Goal: Task Accomplishment & Management: Use online tool/utility

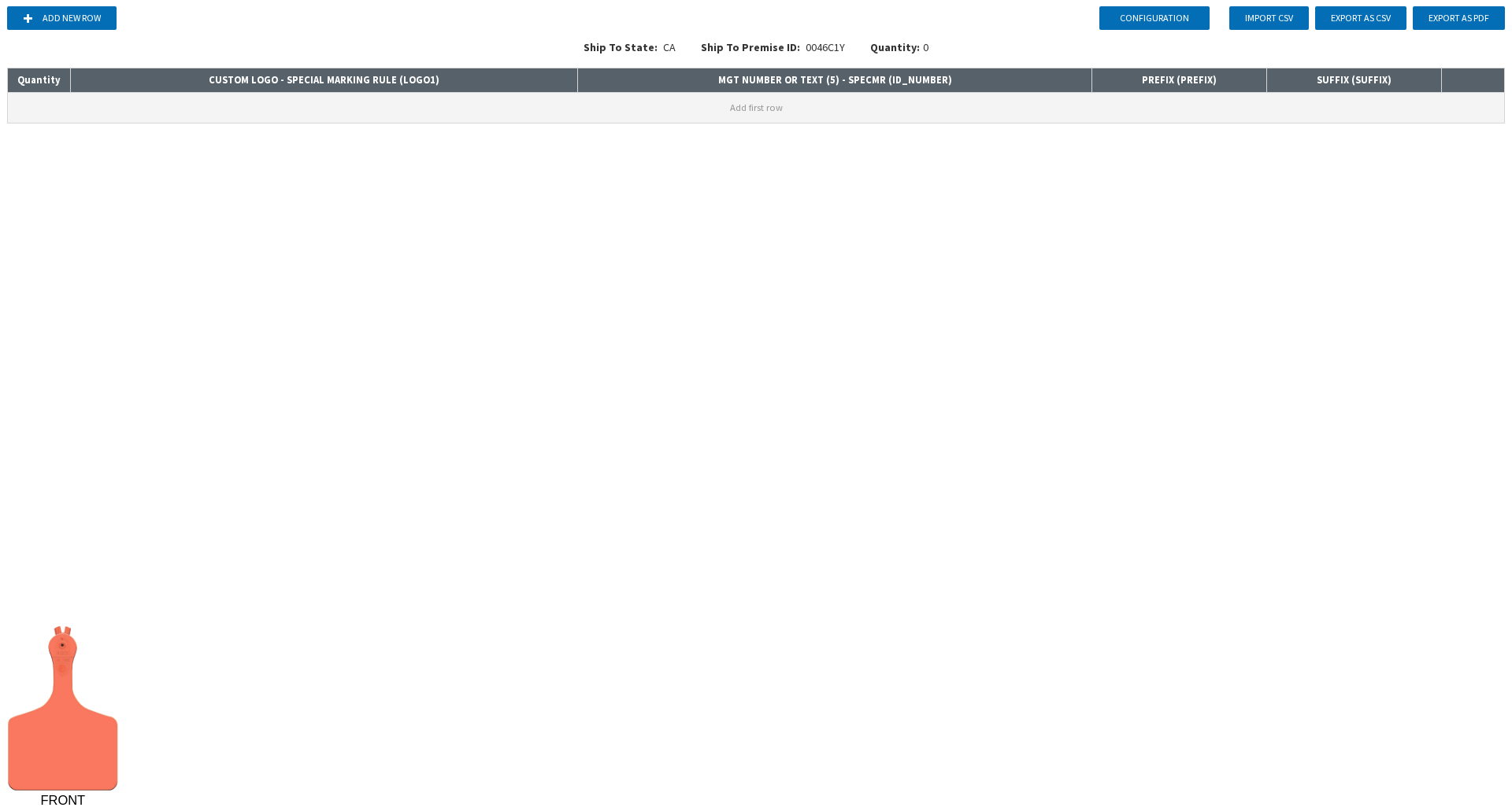
click at [141, 110] on button "Add first row" at bounding box center [756, 107] width 1496 height 30
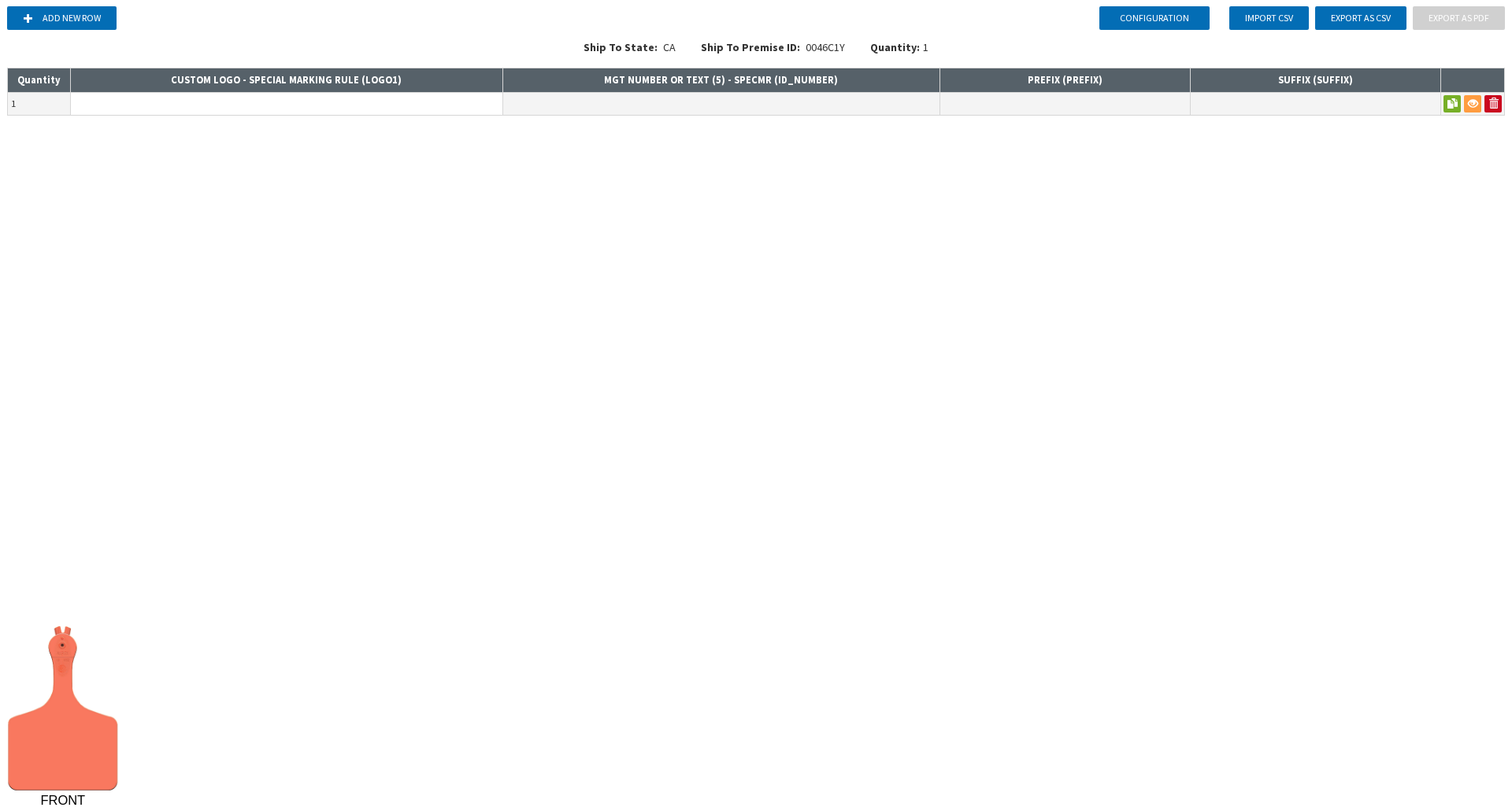
click at [341, 103] on input at bounding box center [286, 103] width 432 height 22
type input "[L10643] RJ MATTHEWS TODD HOPPEL ATAGF INK VERSION OF L3988"
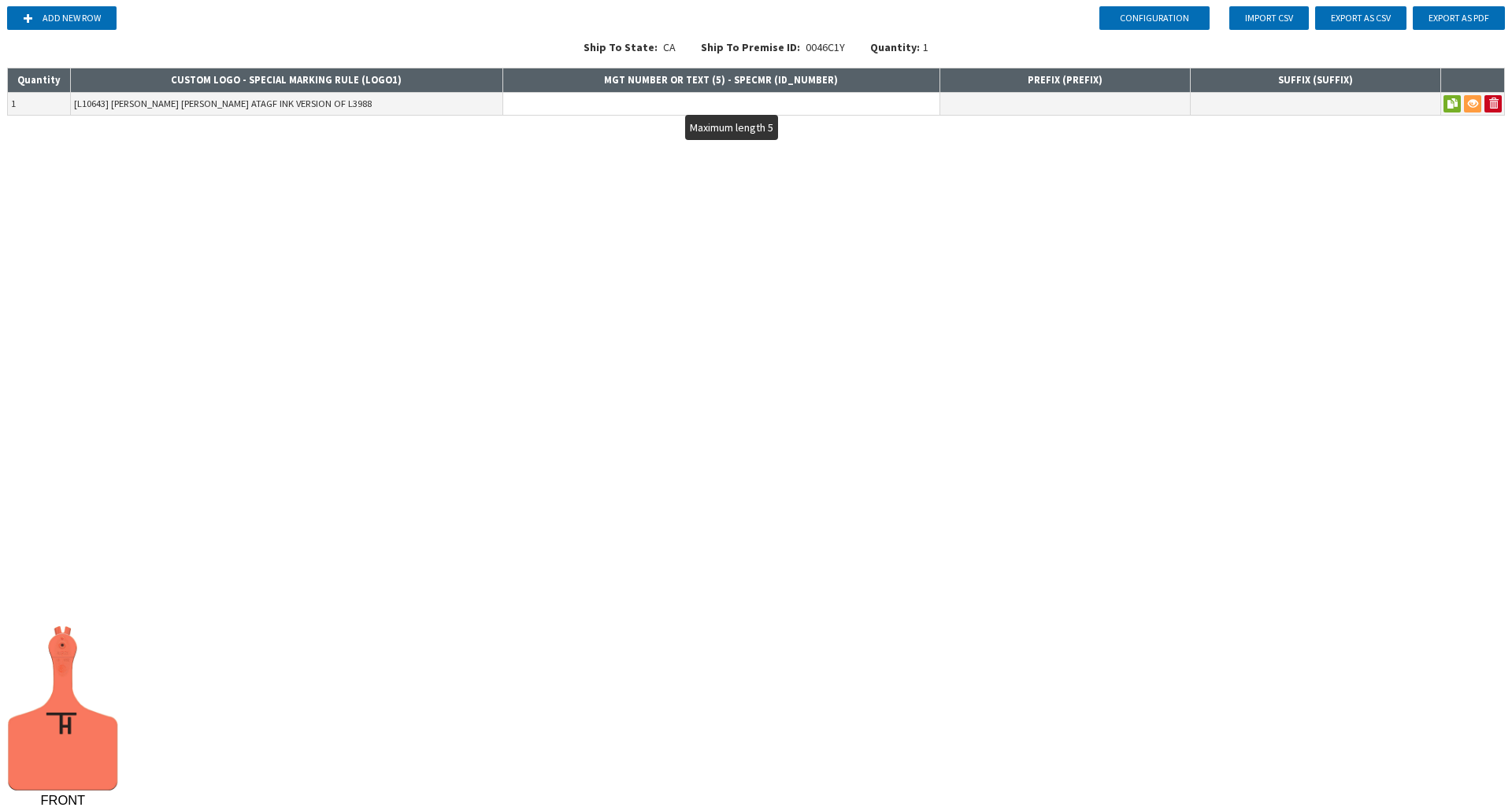
click at [598, 106] on input "text" at bounding box center [722, 103] width 437 height 22
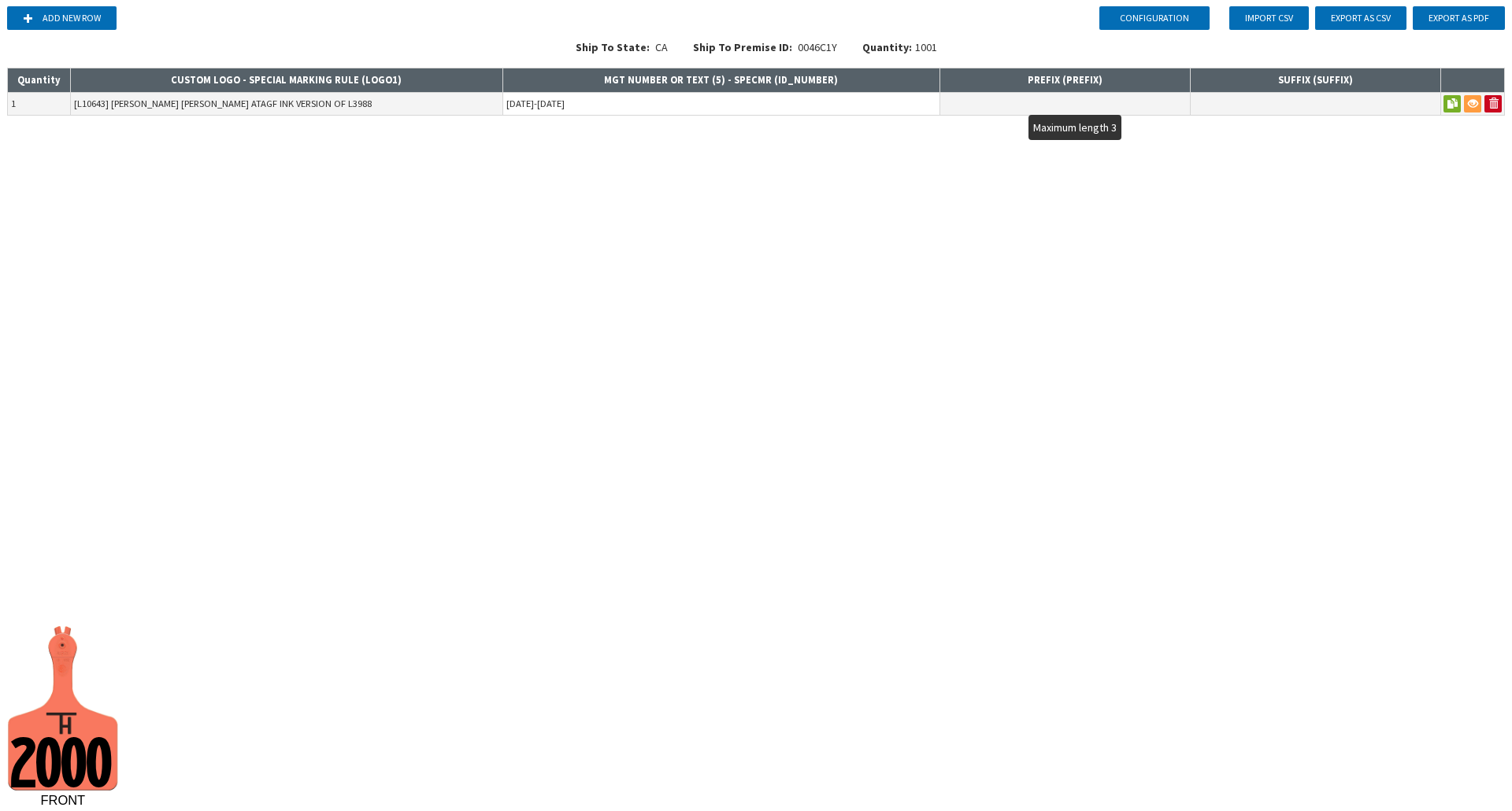
type input "1000-2000"
click at [982, 107] on input "text" at bounding box center [1064, 103] width 250 height 22
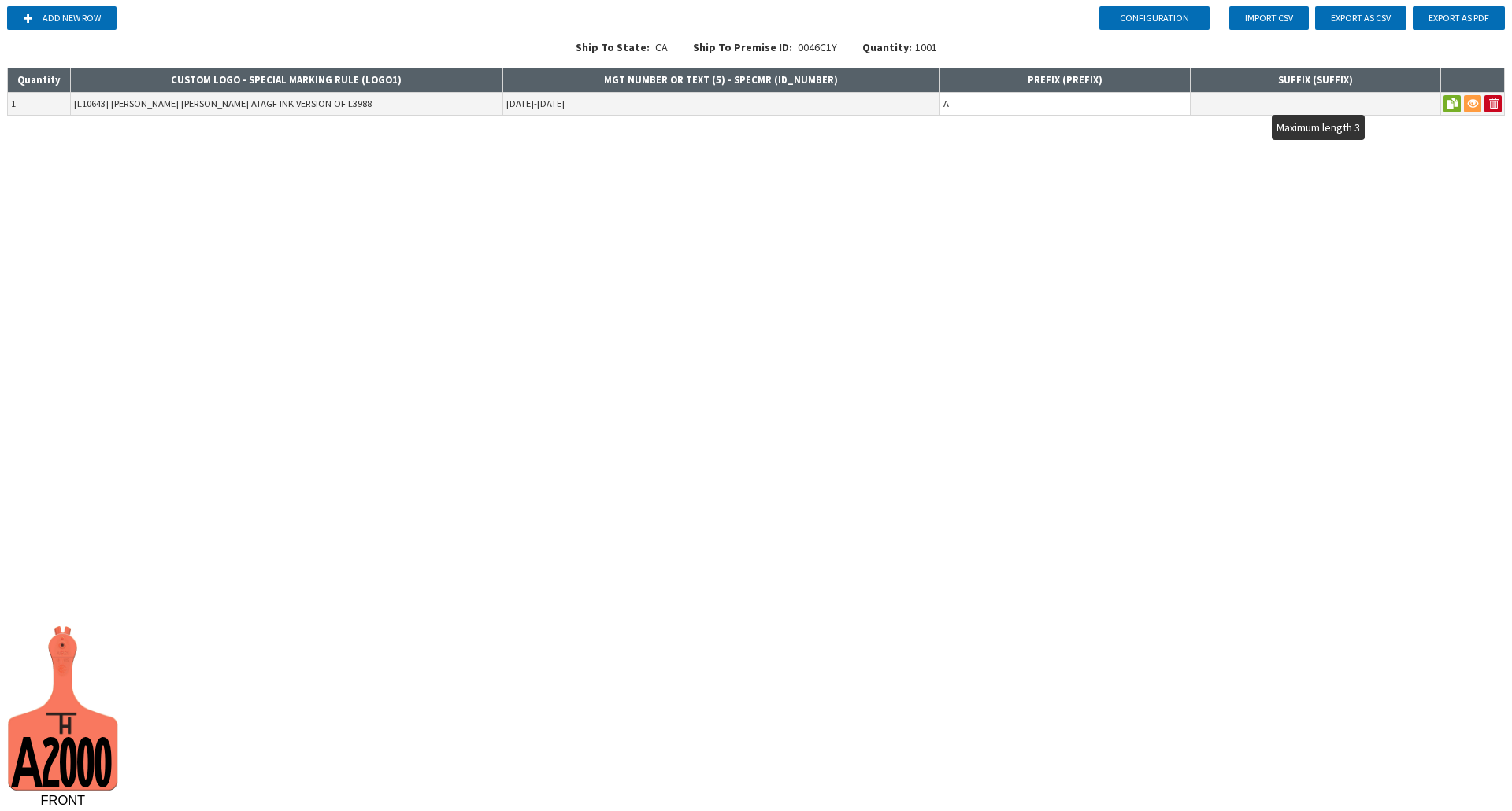
type input "A"
click at [1267, 100] on input "text" at bounding box center [1315, 103] width 250 height 22
type input "A"
click at [1202, 230] on div "Configuration Add new row Import CSV Export as CSV Export as PDF Ship To State:…" at bounding box center [756, 406] width 1512 height 811
click at [1352, 22] on button "Export as CSV" at bounding box center [1360, 17] width 92 height 24
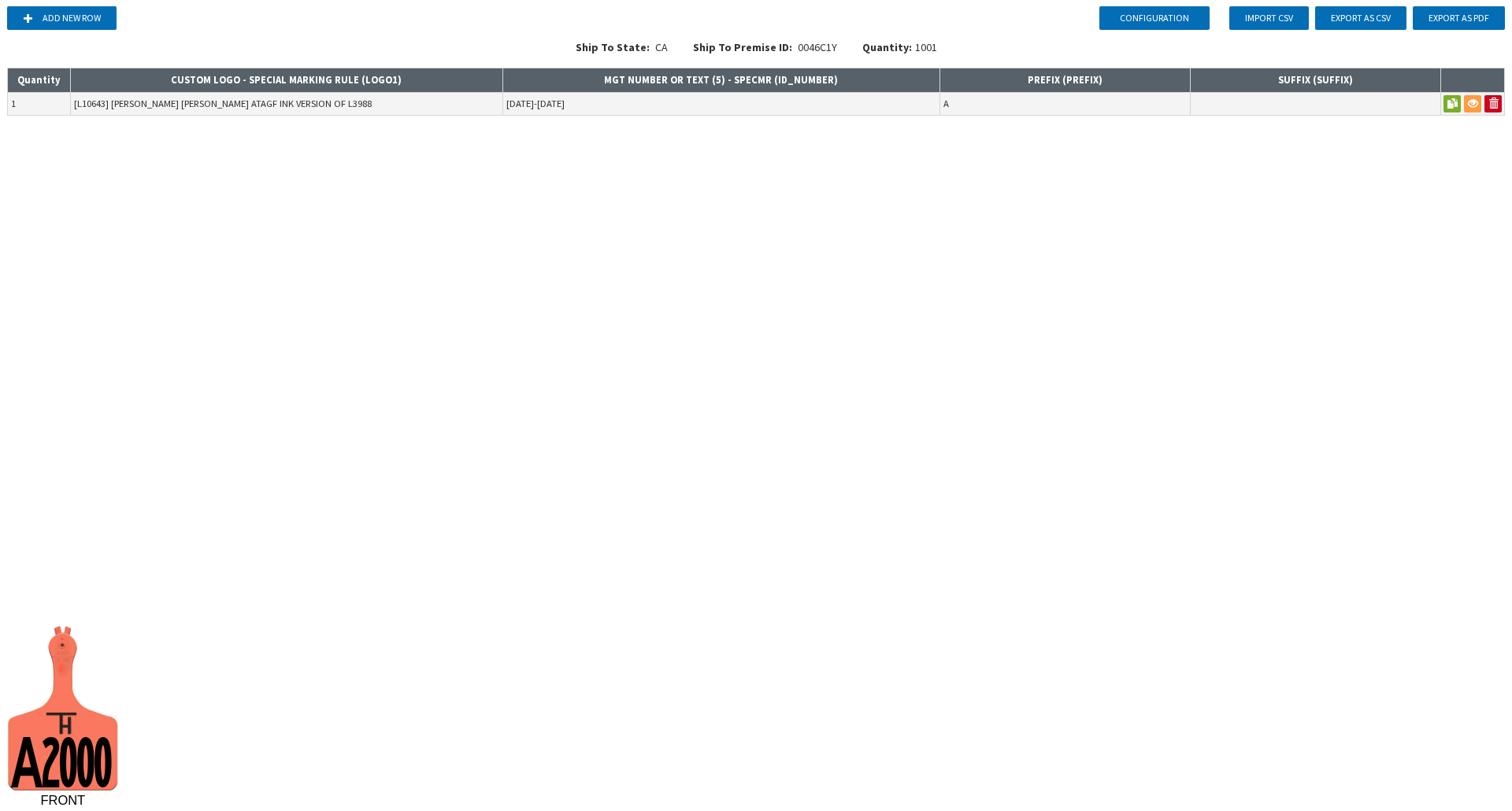
click at [1211, 252] on div "Configuration Add new row Import CSV Export as CSV Export as PDF Ship To State:…" at bounding box center [756, 406] width 1512 height 811
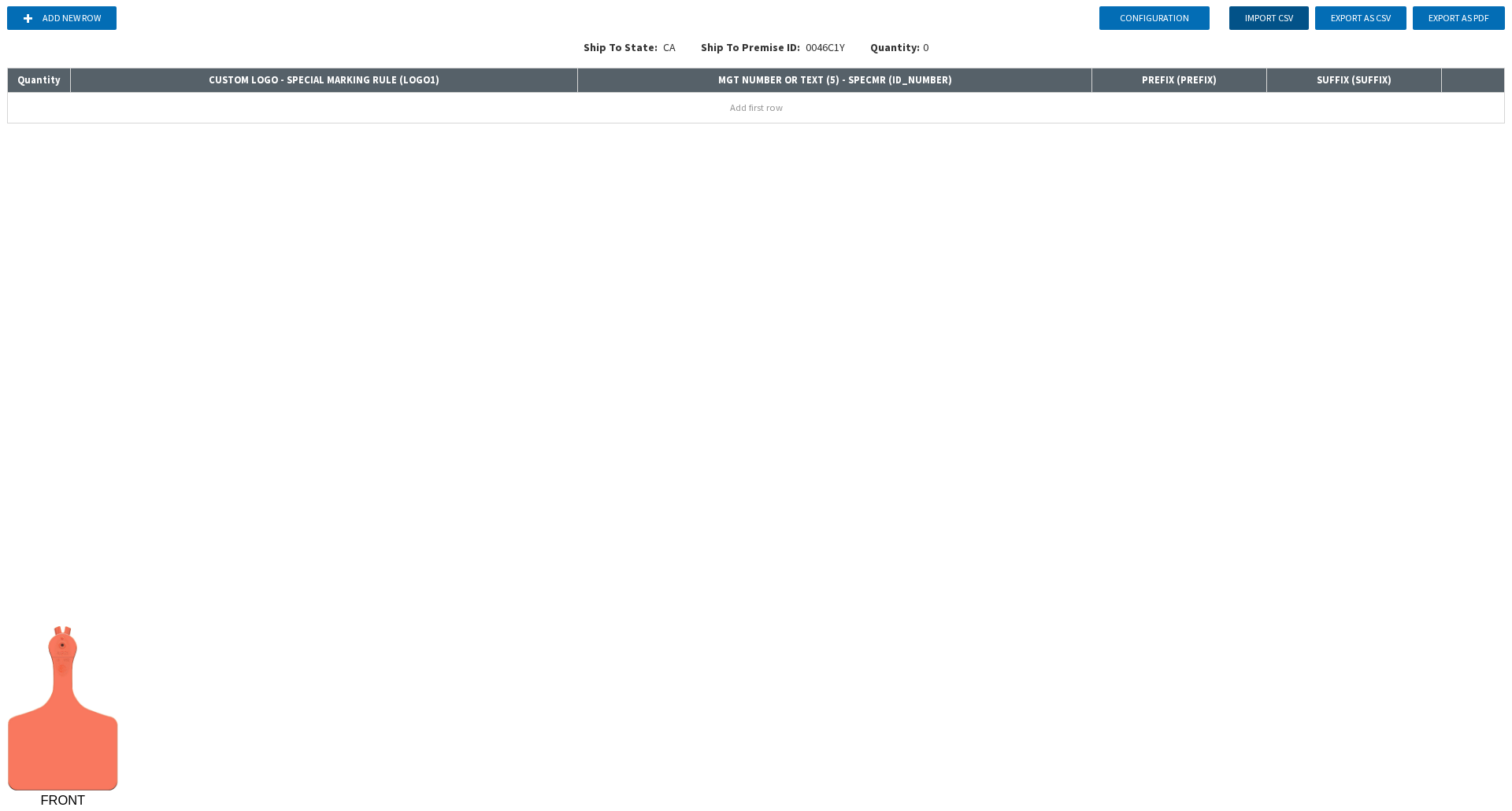
click at [1271, 21] on button "Import CSV" at bounding box center [1269, 17] width 79 height 24
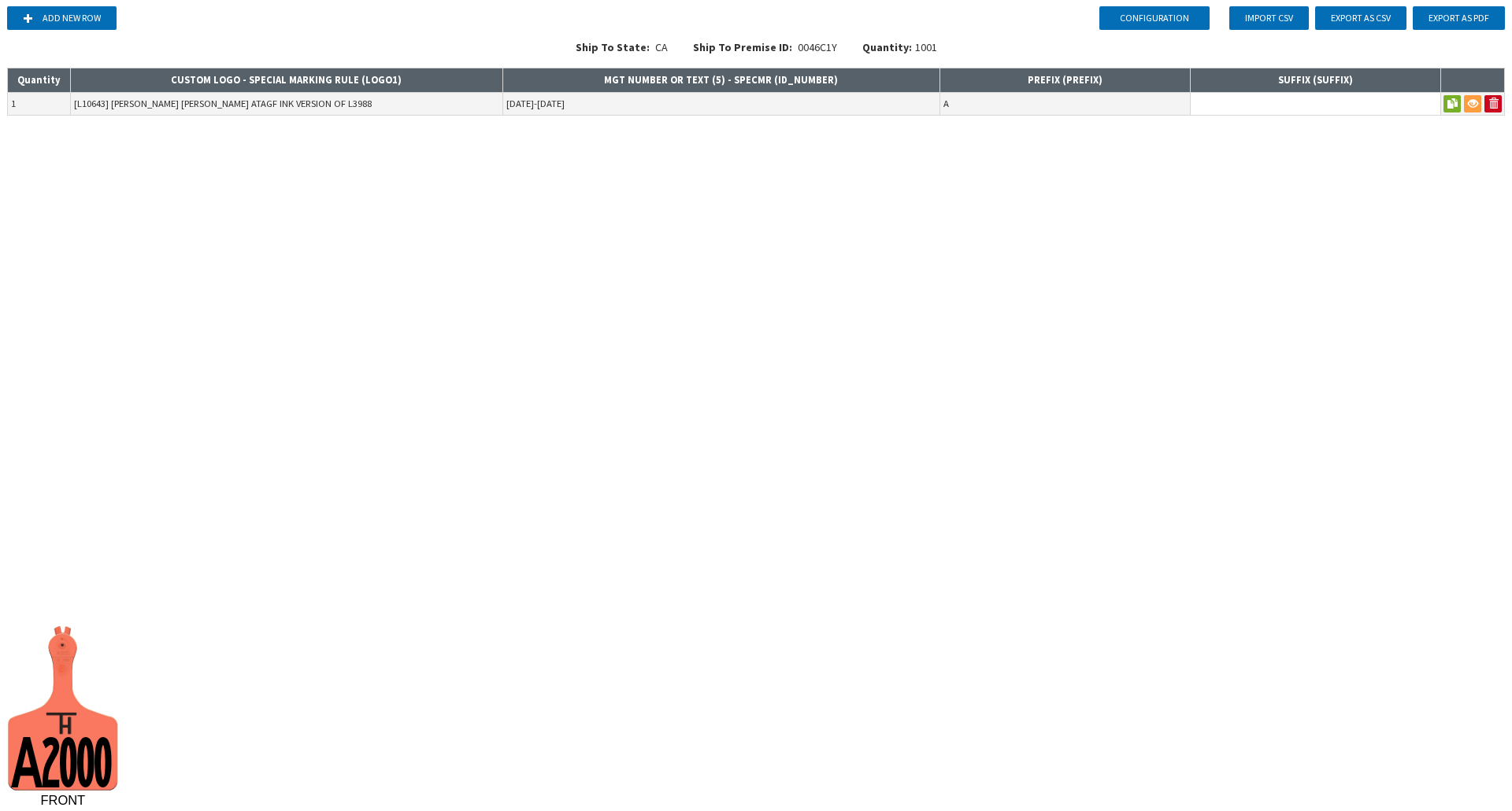
click at [1280, 106] on input "text" at bounding box center [1315, 103] width 250 height 22
click at [75, 240] on div "Configuration Add new row Import CSV Export as CSV Export as PDF Ship To State:…" at bounding box center [756, 406] width 1512 height 811
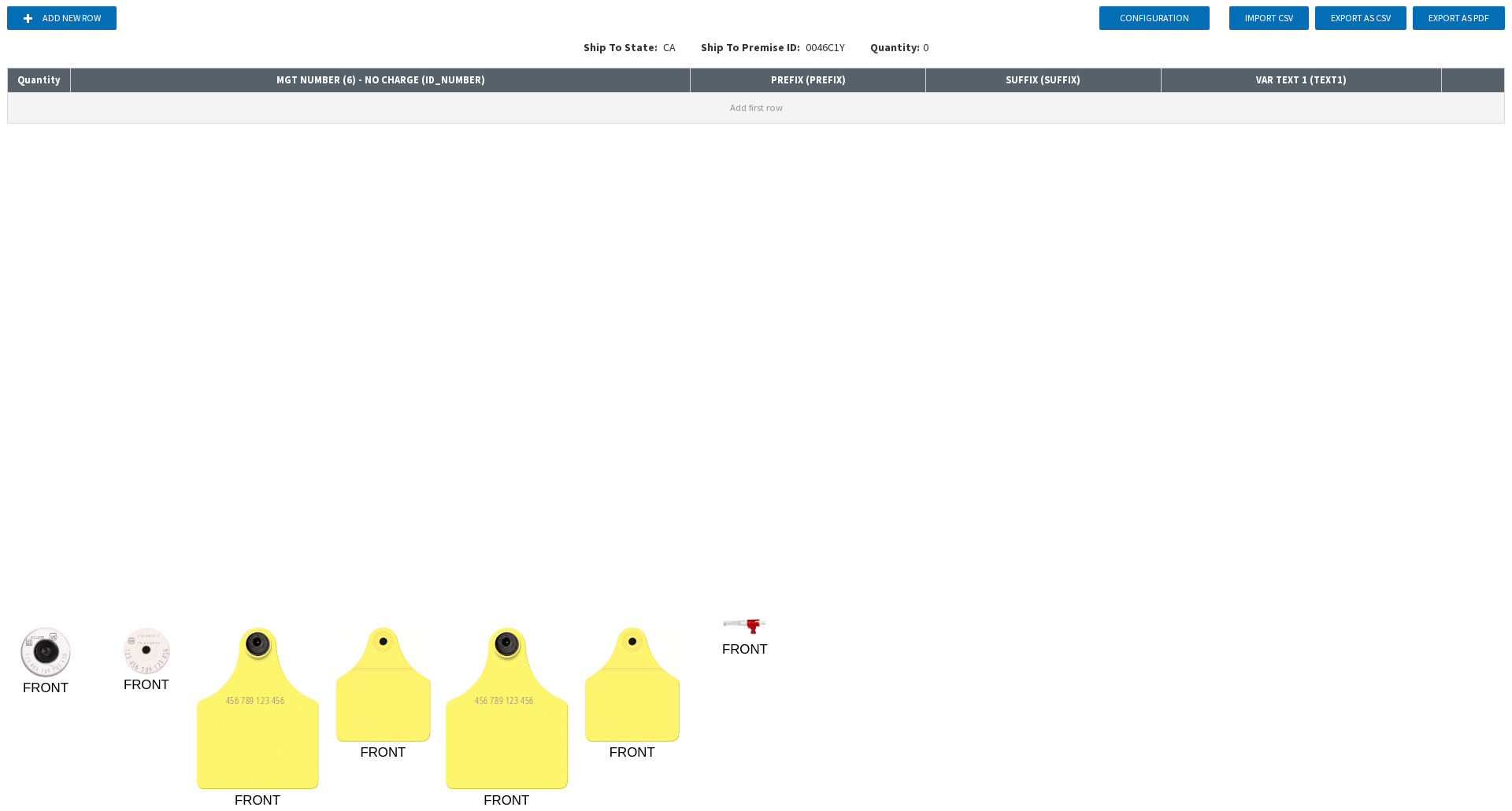
click at [55, 99] on button "Add first row" at bounding box center [756, 107] width 1496 height 30
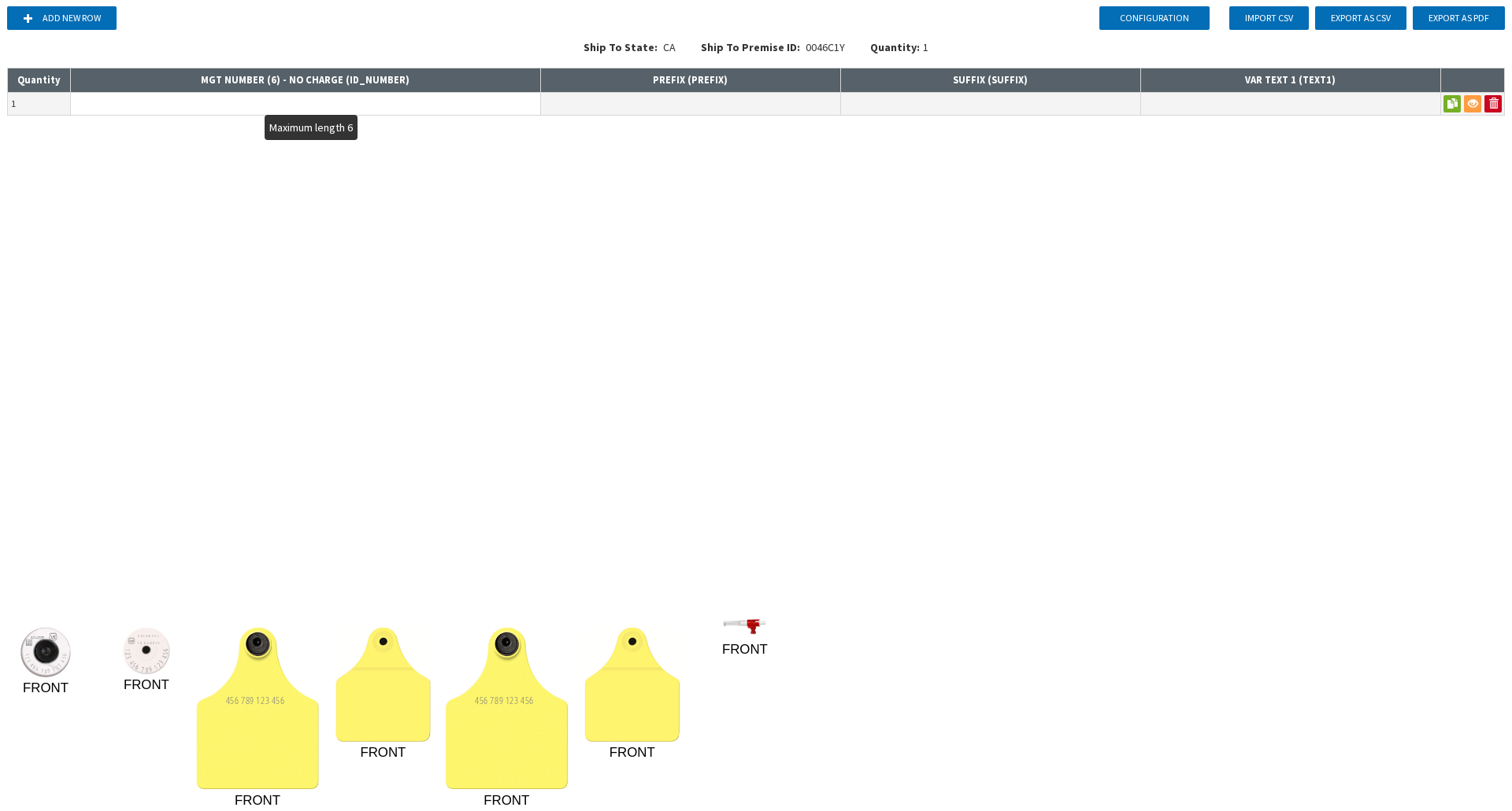
click at [142, 114] on input "text" at bounding box center [305, 103] width 469 height 22
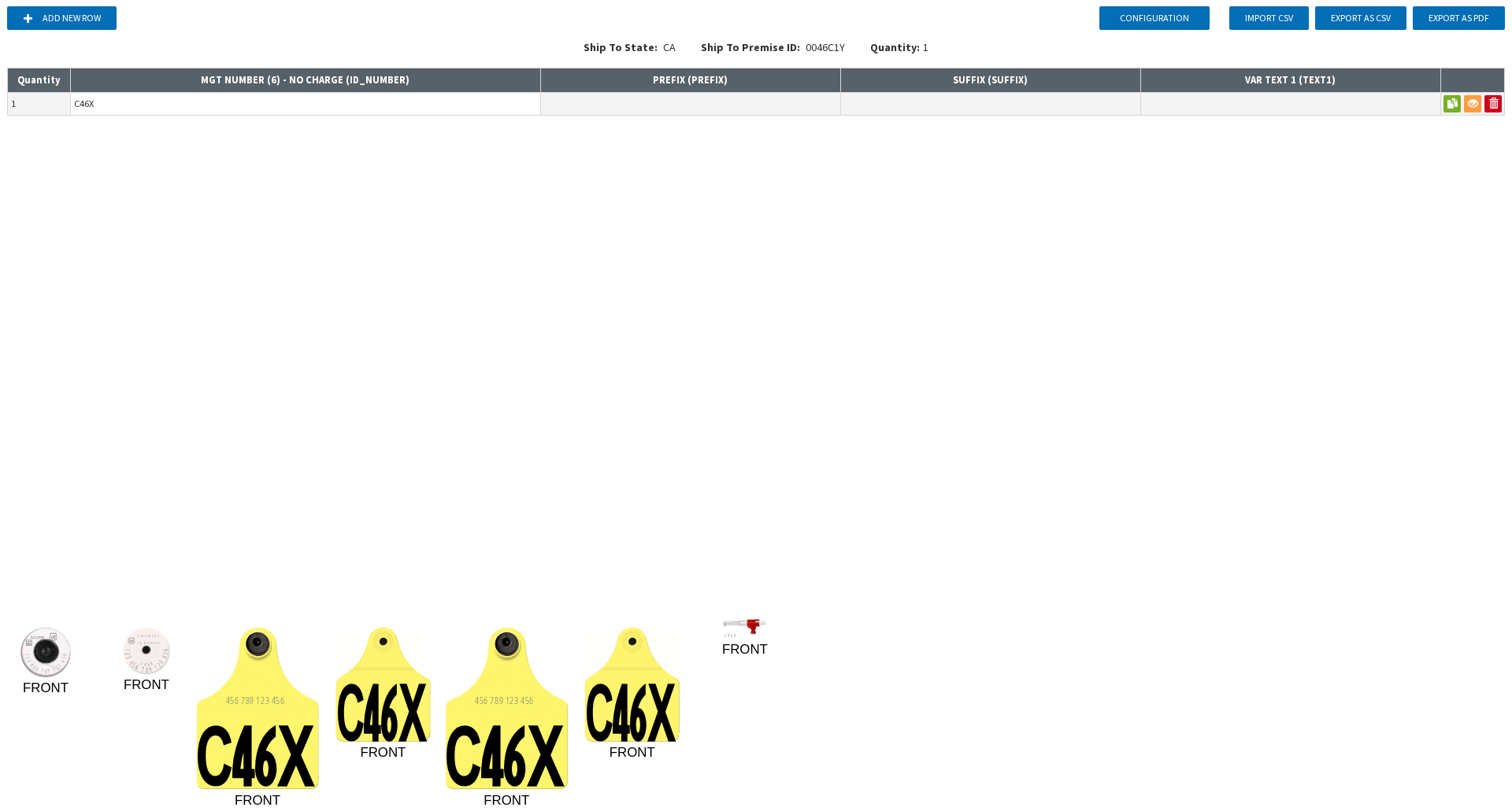
type input "C46X"
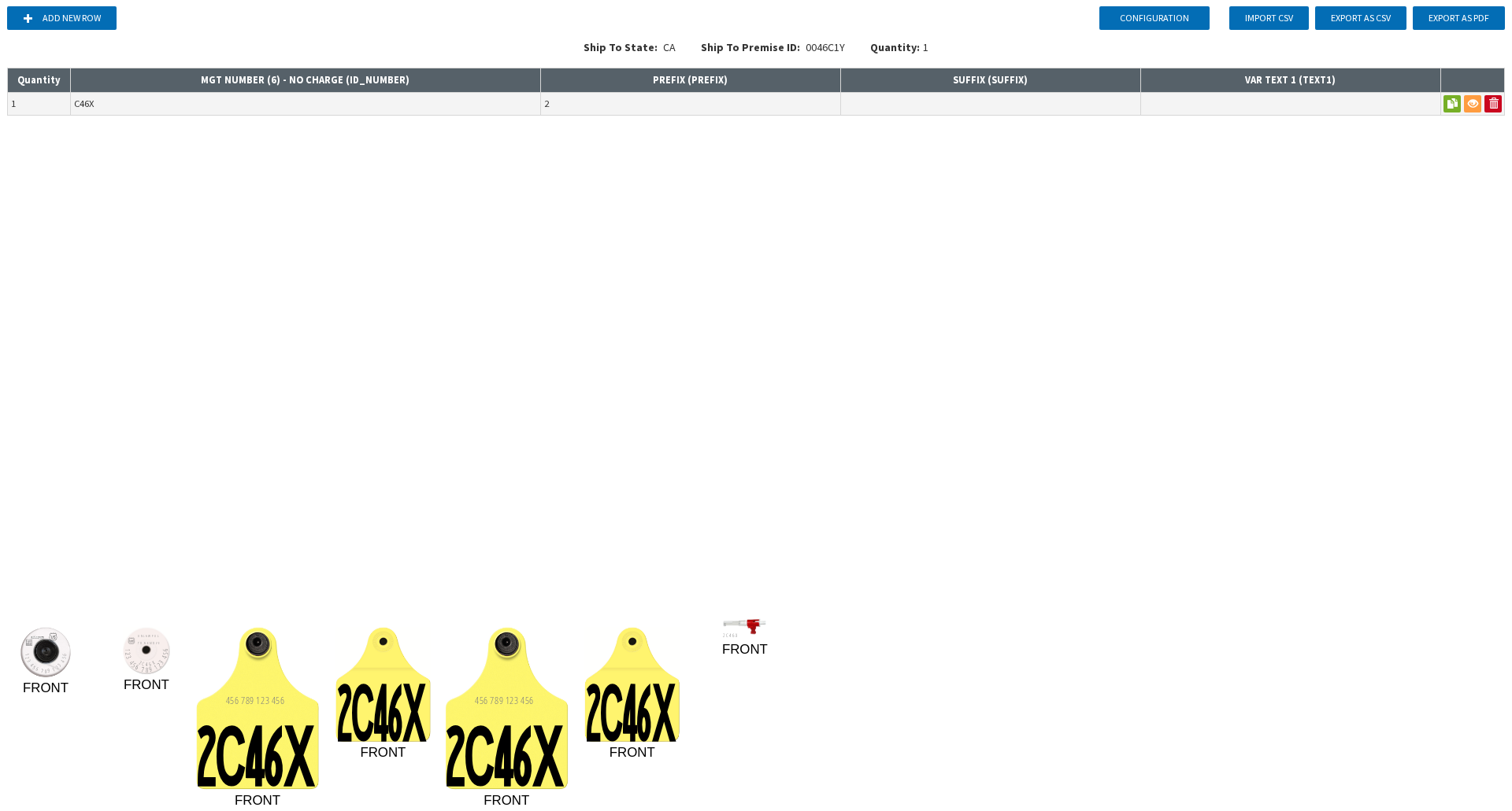
click at [580, 207] on div "Configuration Add new row Import CSV Export as CSV Export as PDF Ship To State:…" at bounding box center [756, 406] width 1512 height 811
click at [602, 103] on input "2" at bounding box center [690, 103] width 299 height 22
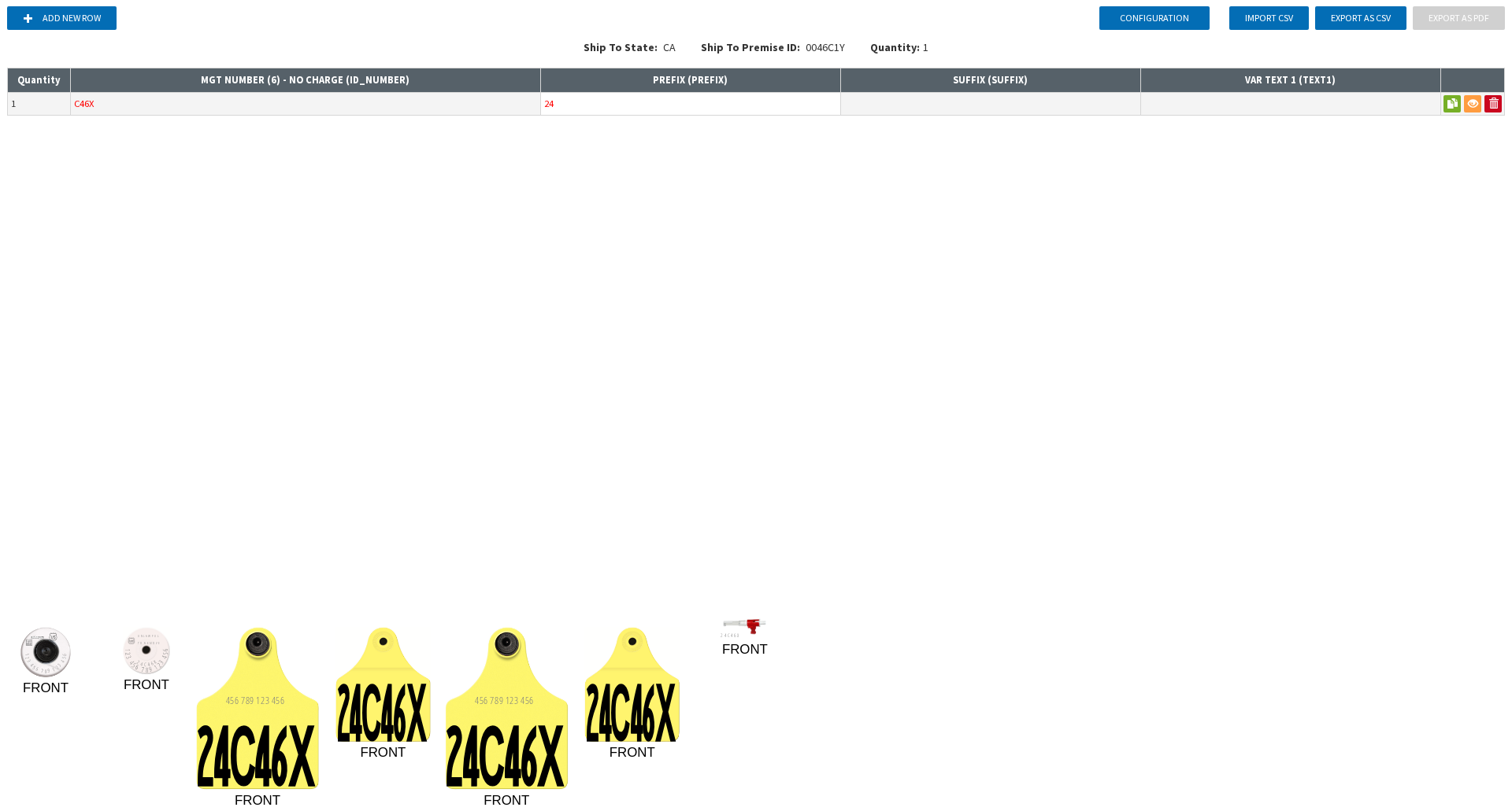
type input "24"
click at [579, 172] on div "Configuration Add new row Import CSV Export as CSV Export as PDF Ship To State:…" at bounding box center [756, 406] width 1512 height 811
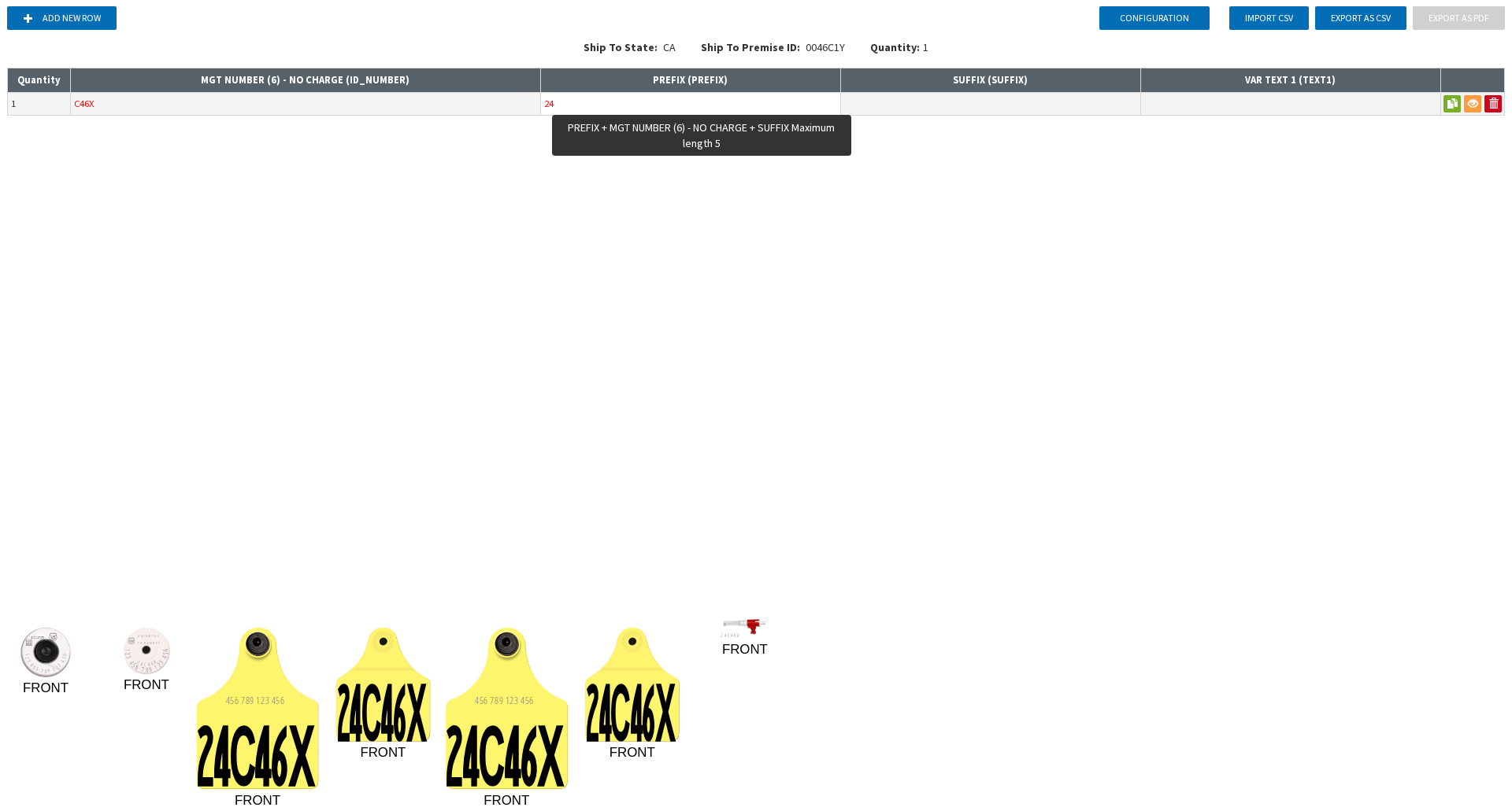
click at [576, 107] on input "24" at bounding box center [690, 103] width 299 height 22
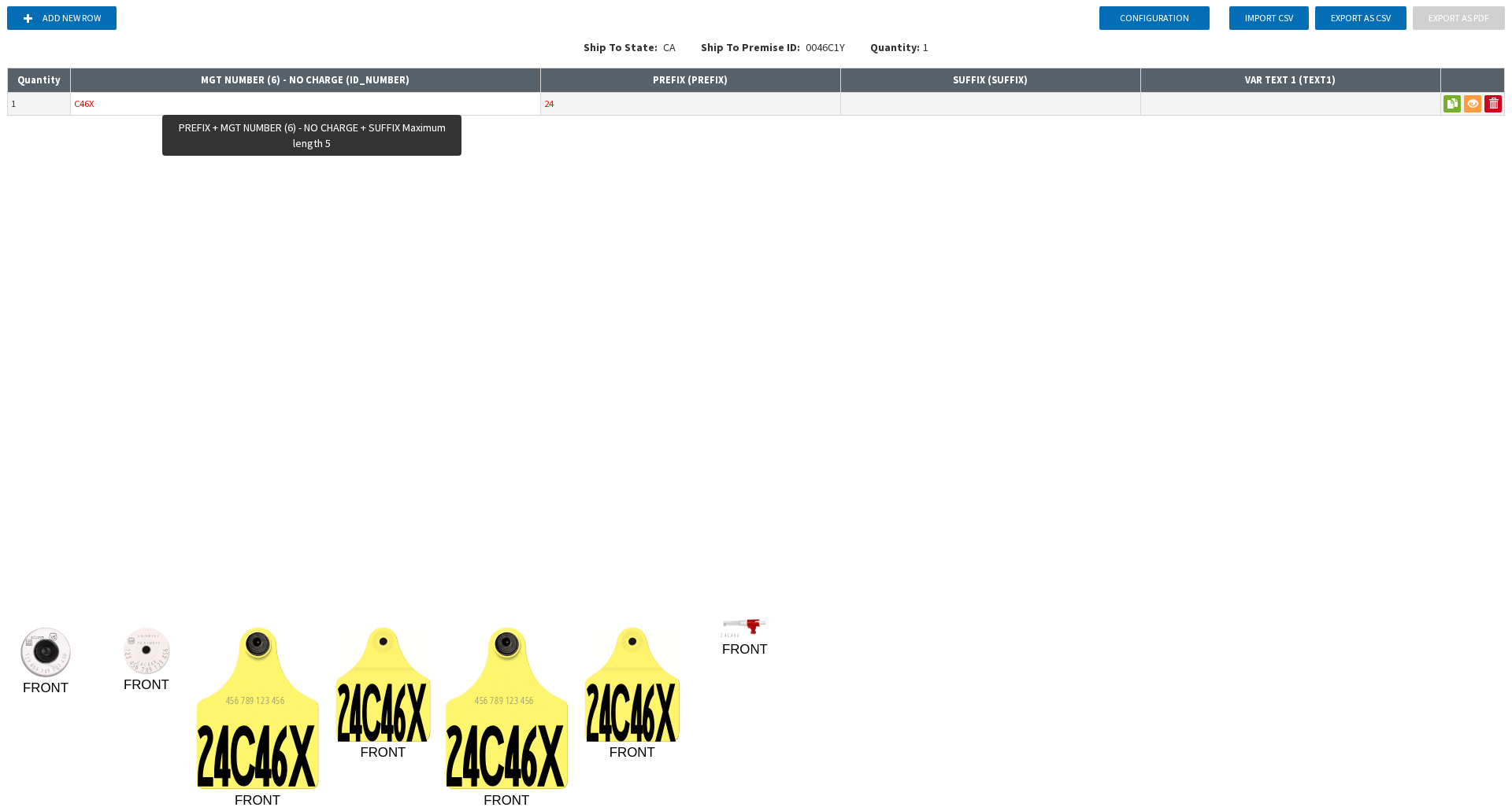
click at [459, 104] on input "C46X" at bounding box center [305, 103] width 469 height 22
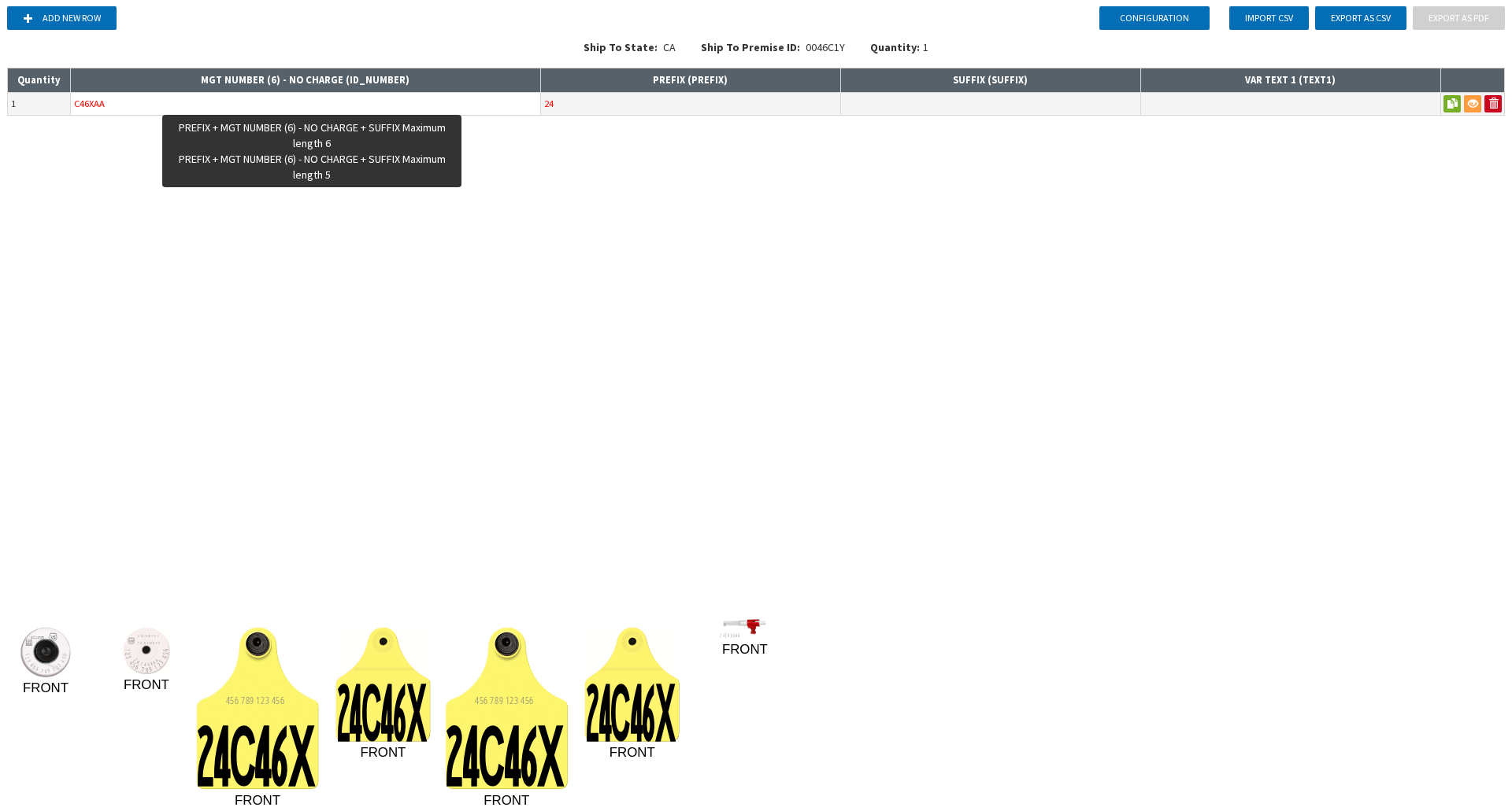
type input "C46XAAA"
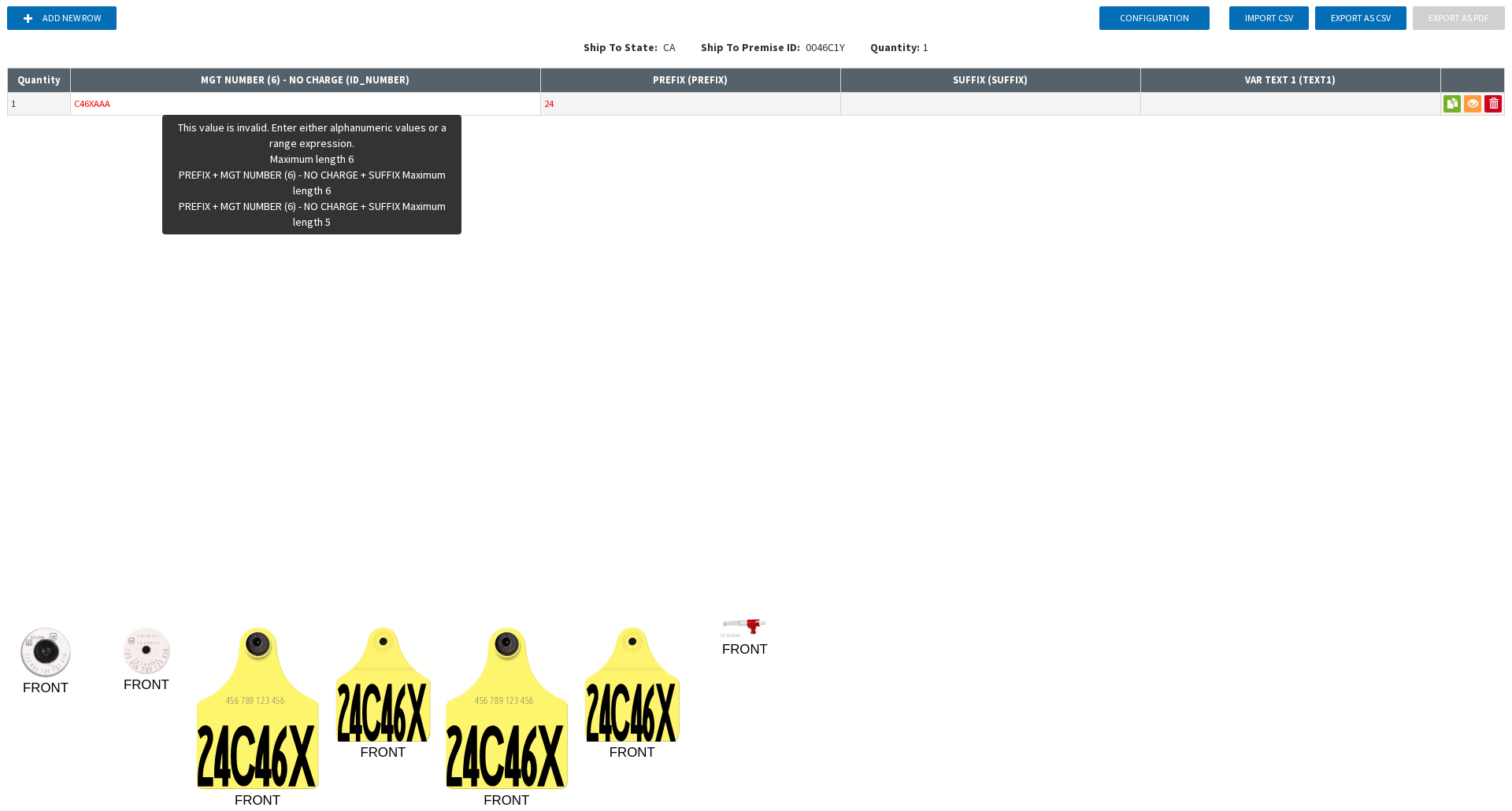
click at [459, 105] on input "C46XAAA" at bounding box center [305, 103] width 469 height 22
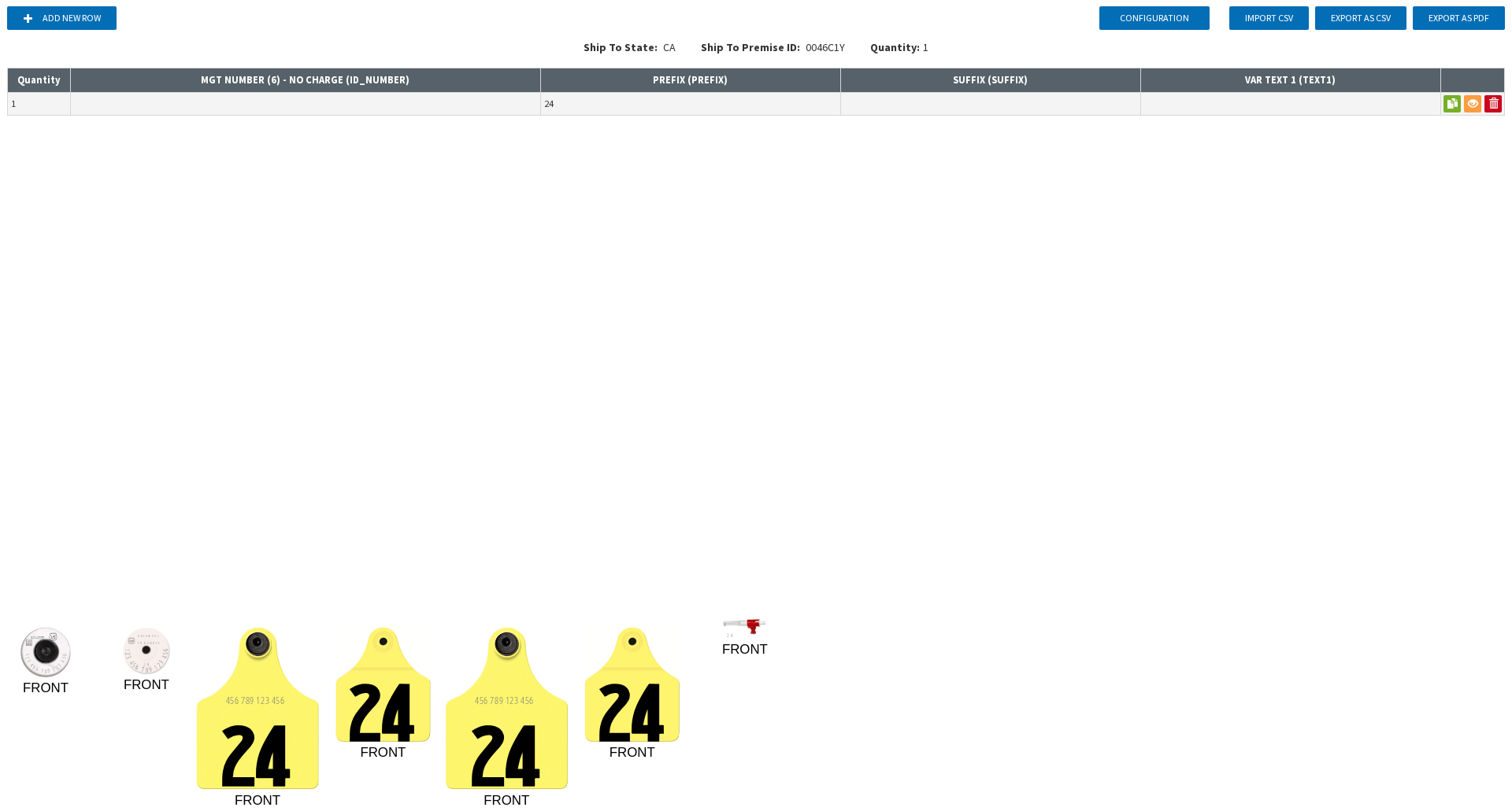
click at [540, 439] on div "Configuration Add new row Import CSV Export as CSV Export as PDF Ship To State:…" at bounding box center [756, 406] width 1512 height 811
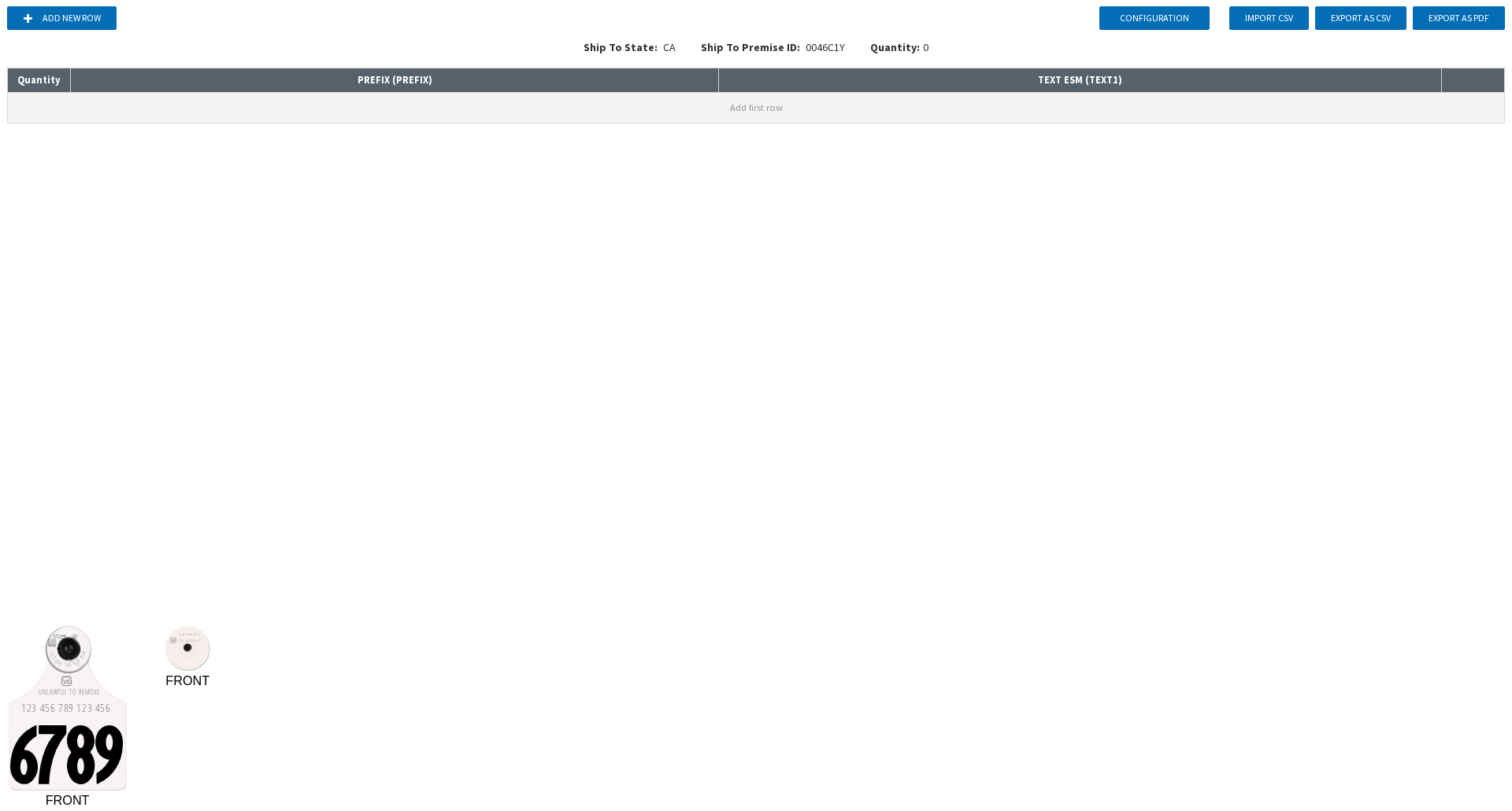
click at [307, 96] on button "Add first row" at bounding box center [756, 107] width 1496 height 30
click at [306, 101] on input "6789" at bounding box center [413, 103] width 684 height 22
click at [623, 235] on div "Configuration Add new row Import CSV Export as CSV Export as PDF Ship To State:…" at bounding box center [756, 406] width 1512 height 811
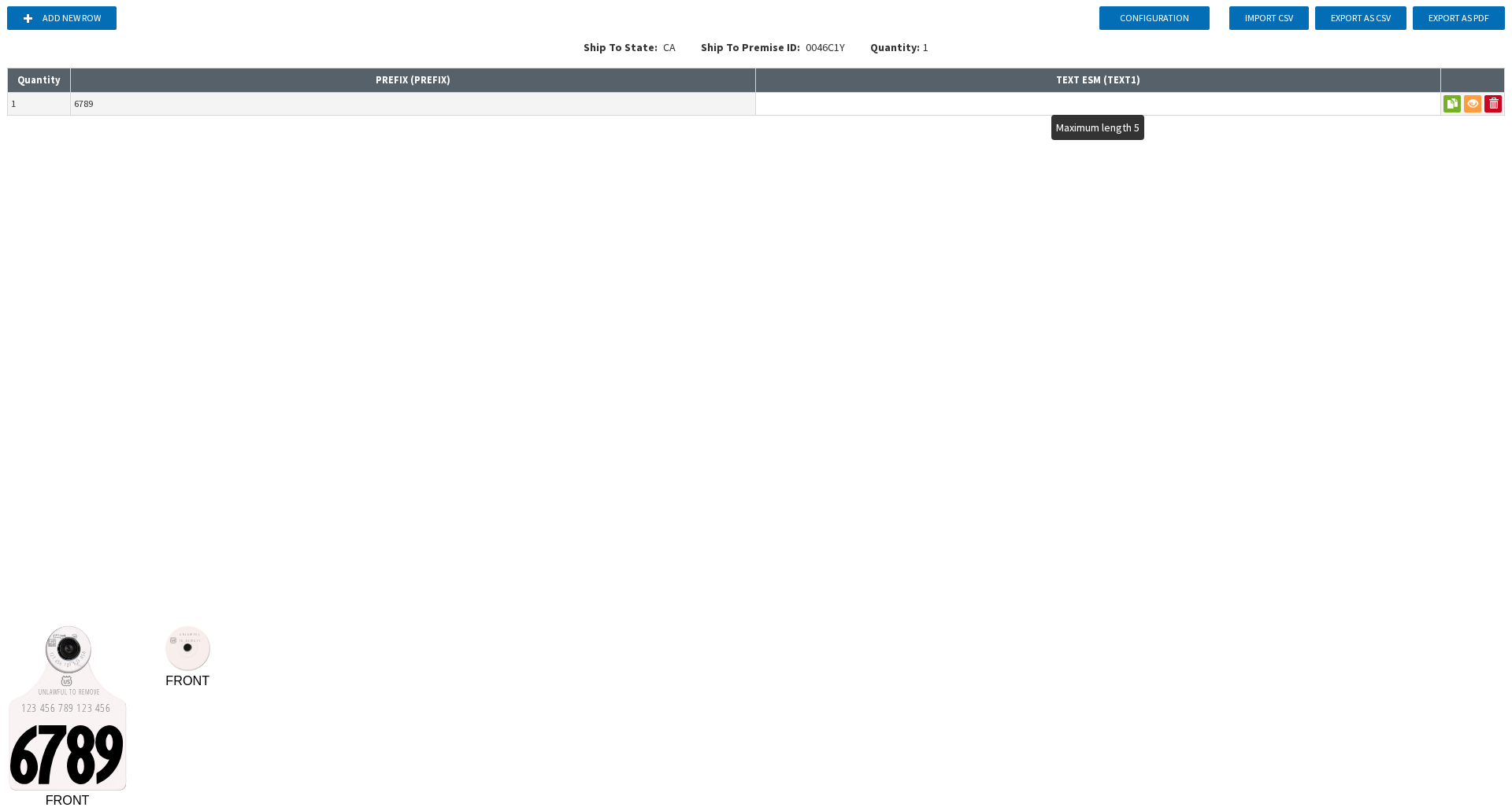
click at [849, 97] on input "text" at bounding box center [1098, 103] width 684 height 22
type input "AAAAA"
click at [767, 263] on div "Configuration Add new row Import CSV Export as CSV Export as PDF Ship To State:…" at bounding box center [756, 406] width 1512 height 811
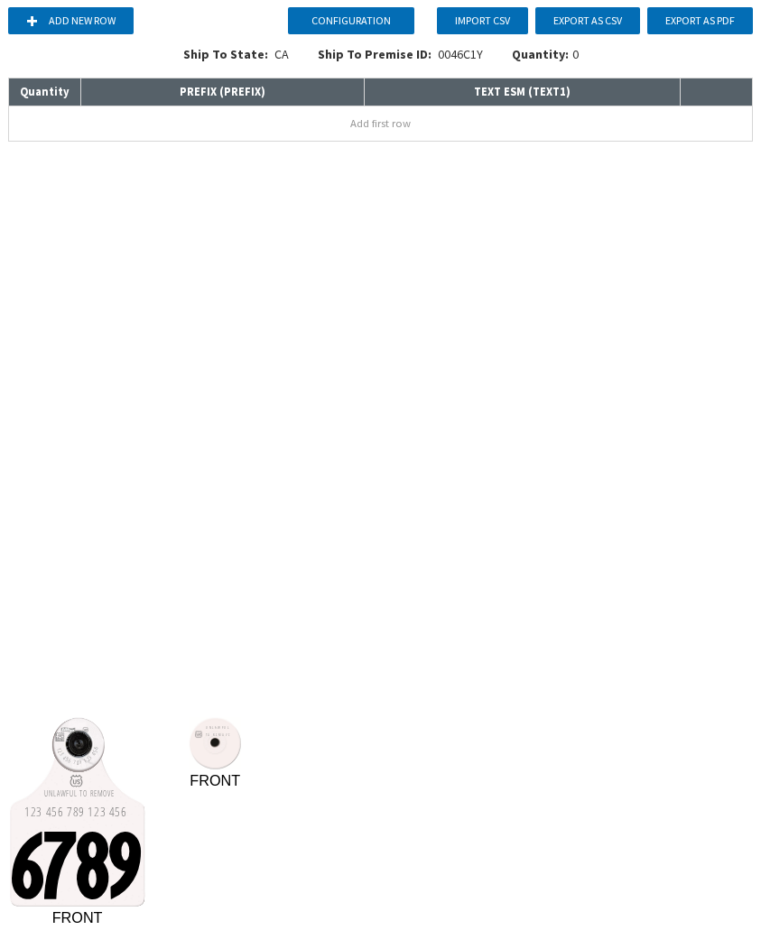
click at [475, 242] on div "Configuration Add new row Import CSV Export as CSV Export as PDF Ship To State:…" at bounding box center [380, 465] width 761 height 930
click at [570, 259] on div "Configuration Add new row Import CSV Export as CSV Export as PDF Ship To State:…" at bounding box center [380, 465] width 761 height 930
